Goal: Information Seeking & Learning: Learn about a topic

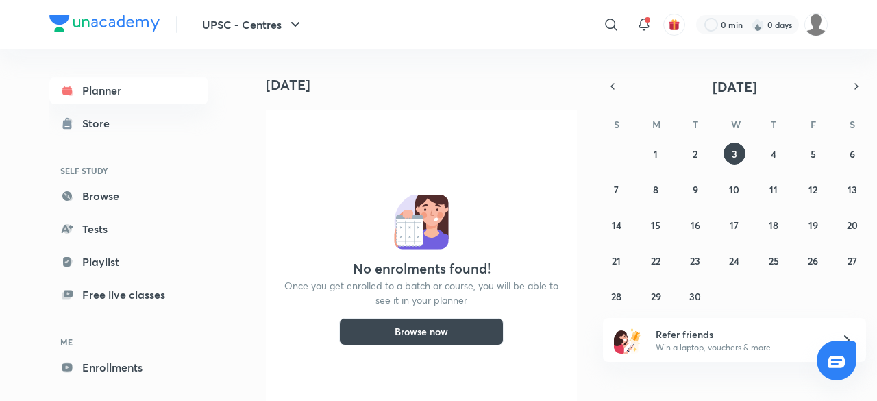
click at [420, 84] on h4 "[DATE]" at bounding box center [427, 85] width 322 height 16
click at [613, 25] on icon at bounding box center [611, 24] width 16 height 16
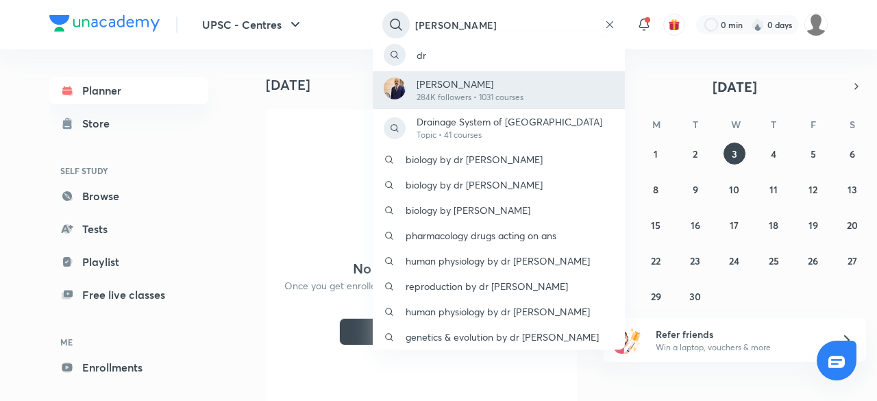
type input "[PERSON_NAME]"
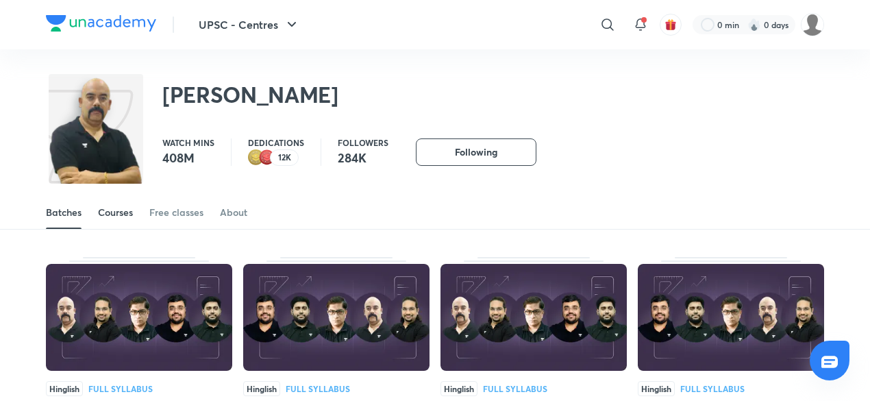
click at [129, 208] on div "Courses" at bounding box center [115, 213] width 35 height 14
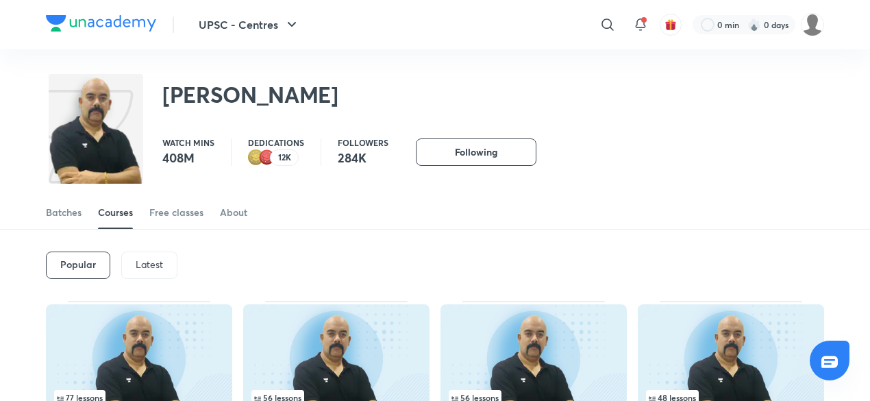
click at [158, 260] on p "Latest" at bounding box center [149, 264] width 27 height 11
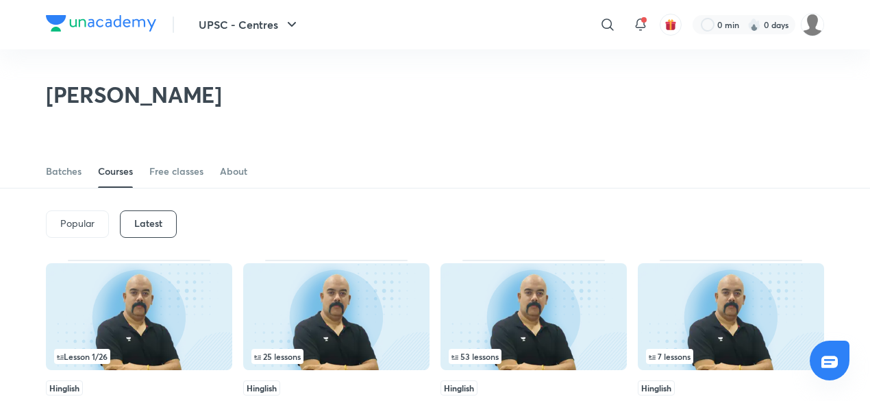
scroll to position [118, 0]
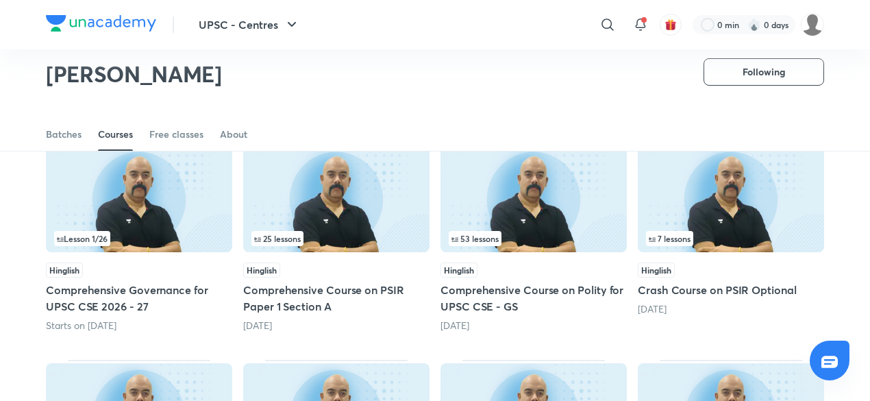
drag, startPoint x: 547, startPoint y: 229, endPoint x: 543, endPoint y: 219, distance: 10.2
click at [543, 219] on img at bounding box center [534, 198] width 186 height 107
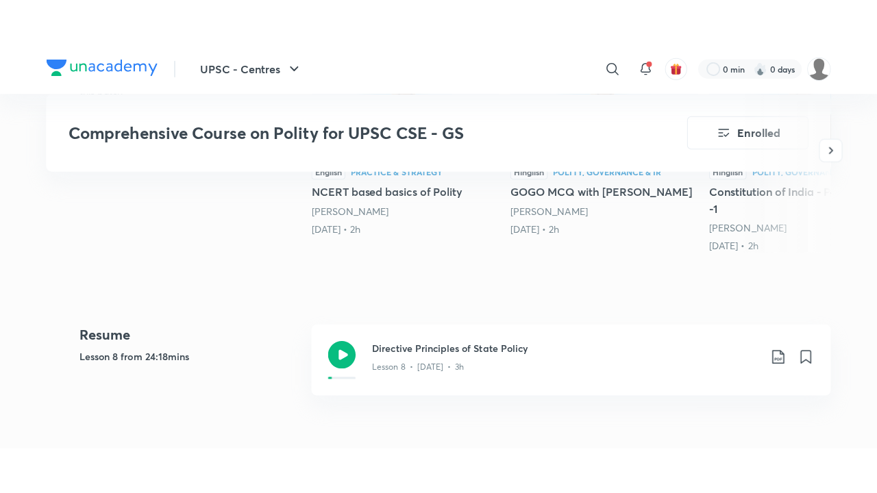
scroll to position [489, 0]
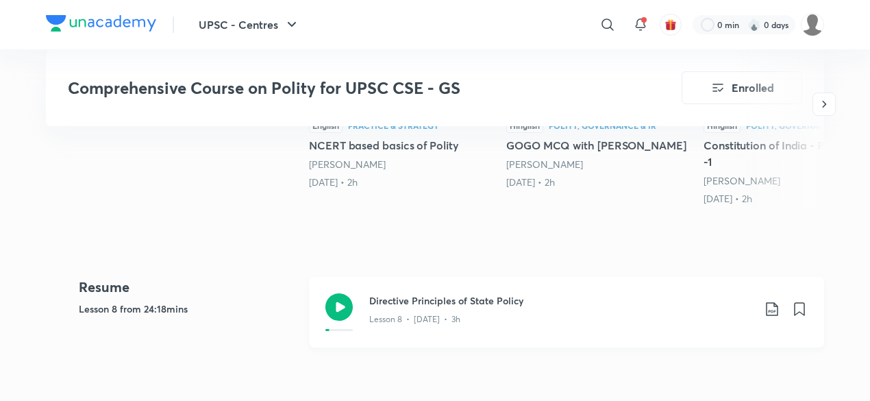
click at [558, 299] on h3 "Directive Principles of State Policy" at bounding box center [561, 300] width 384 height 14
